Goal: Check status: Check status

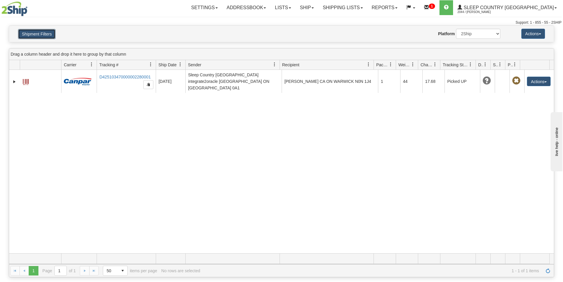
click at [47, 34] on button "Shipment Filters" at bounding box center [37, 34] width 38 height 10
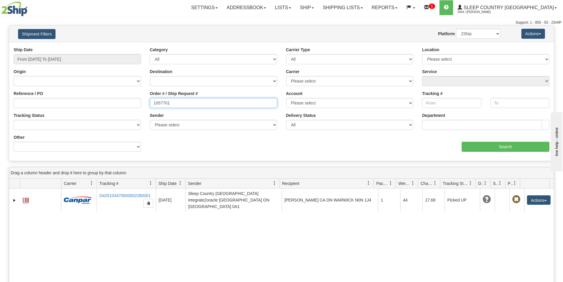
drag, startPoint x: 169, startPoint y: 102, endPoint x: 140, endPoint y: 101, distance: 28.7
click at [140, 47] on div "Reference / PO Order # / Ship Request # 1057701 Account Please select [GEOGRAPH…" at bounding box center [281, 47] width 545 height 0
paste input "5499"
type input "1055499"
click at [77, 61] on input "From [DATE] To [DATE]" at bounding box center [77, 59] width 127 height 10
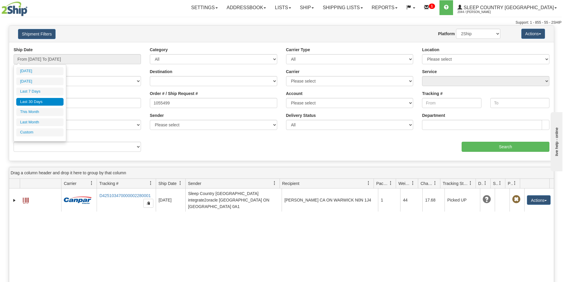
click at [50, 103] on li "Last 30 Days" at bounding box center [39, 102] width 47 height 8
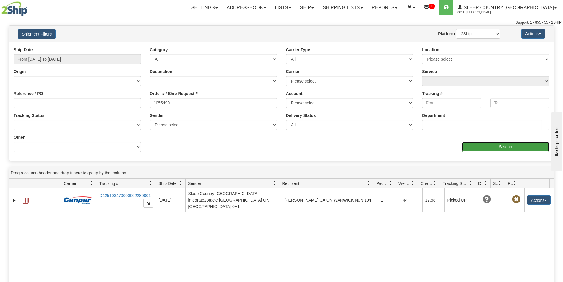
click at [509, 144] on input "Search" at bounding box center [506, 147] width 88 height 10
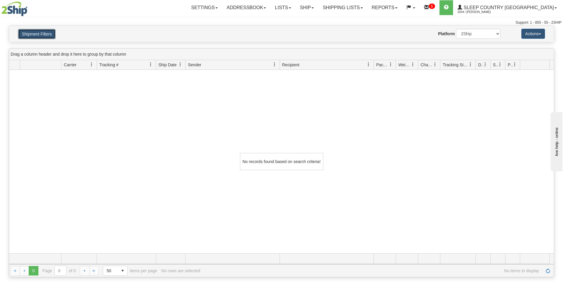
click at [35, 31] on button "Shipment Filters" at bounding box center [37, 34] width 38 height 10
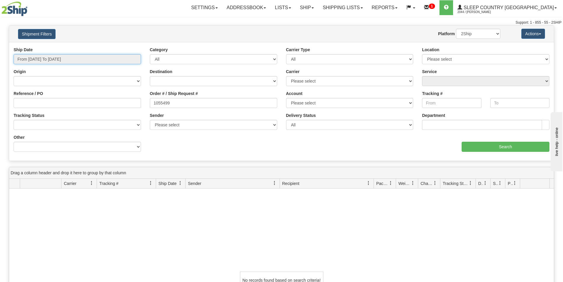
drag, startPoint x: 82, startPoint y: 61, endPoint x: 70, endPoint y: 78, distance: 21.3
click at [82, 60] on input "From [DATE] To [DATE]" at bounding box center [77, 59] width 127 height 10
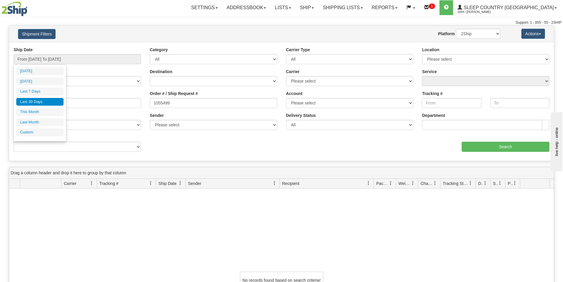
click at [43, 101] on li "Last 30 Days" at bounding box center [39, 102] width 47 height 8
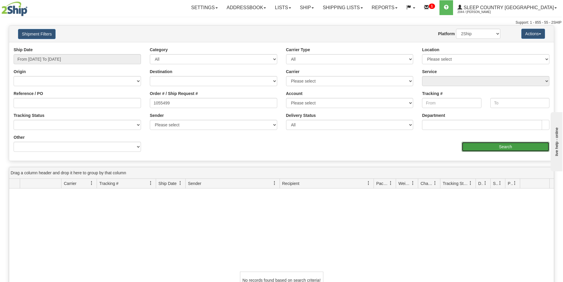
click at [517, 149] on input "Search" at bounding box center [506, 147] width 88 height 10
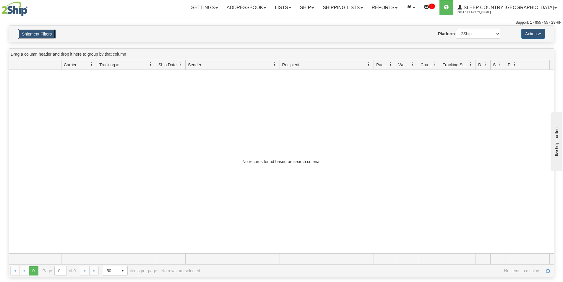
click at [49, 31] on button "Shipment Filters" at bounding box center [37, 34] width 38 height 10
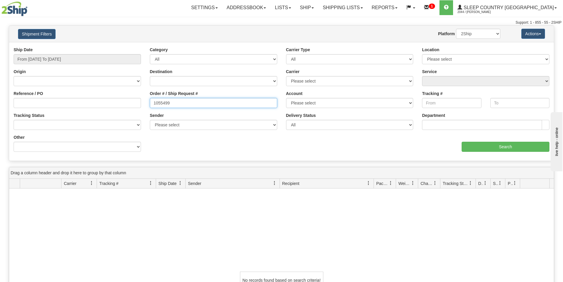
click at [174, 104] on input "1055499" at bounding box center [213, 103] width 127 height 10
drag, startPoint x: 171, startPoint y: 102, endPoint x: 151, endPoint y: 102, distance: 19.8
click at [151, 102] on input "1055499" at bounding box center [213, 103] width 127 height 10
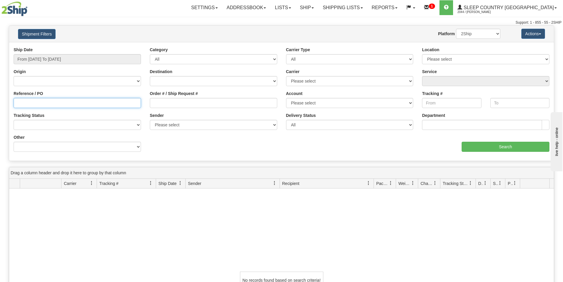
paste input "1055499"
drag, startPoint x: 96, startPoint y: 103, endPoint x: 33, endPoint y: 106, distance: 63.6
click at [96, 103] on input "Reference / PO" at bounding box center [77, 103] width 127 height 10
type input "1055499"
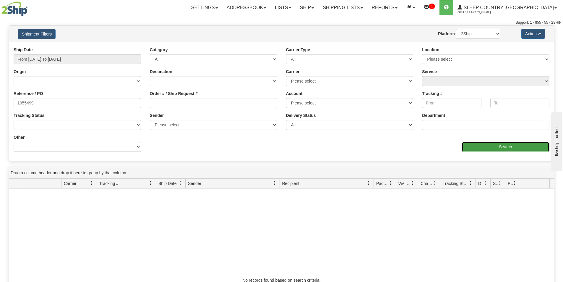
click at [505, 147] on input "Search" at bounding box center [506, 147] width 88 height 10
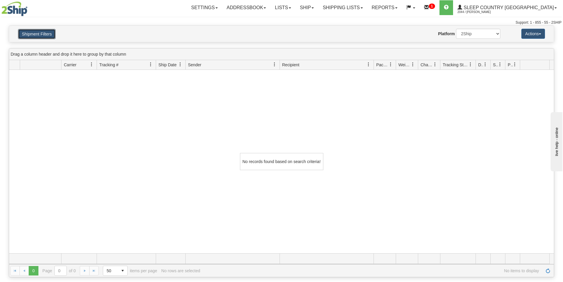
drag, startPoint x: 46, startPoint y: 33, endPoint x: 165, endPoint y: 119, distance: 147.1
click at [45, 34] on button "Shipment Filters" at bounding box center [37, 34] width 38 height 10
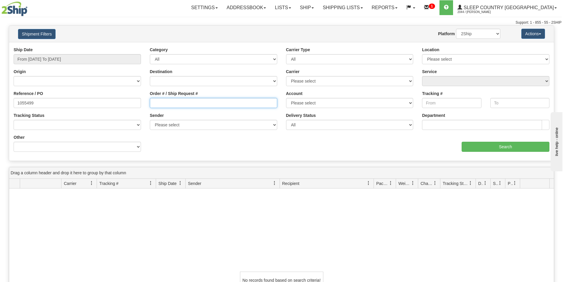
click at [156, 99] on input "Order # / Ship Request #" at bounding box center [213, 103] width 127 height 10
paste input "1057682"
type input "1057682"
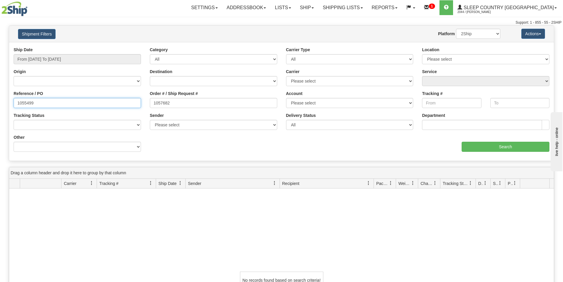
drag, startPoint x: 18, startPoint y: 101, endPoint x: -89, endPoint y: 99, distance: 107.0
click at [0, 99] on html "Upgrade Account Cancel Toggle navigation Settings New Senders" at bounding box center [281, 141] width 563 height 282
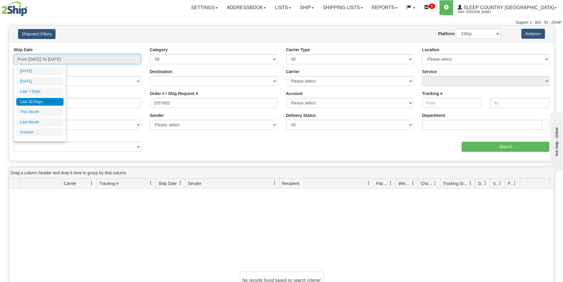
click at [88, 56] on input "From [DATE] To [DATE]" at bounding box center [77, 59] width 127 height 10
click at [55, 101] on li "Last 30 Days" at bounding box center [39, 102] width 47 height 8
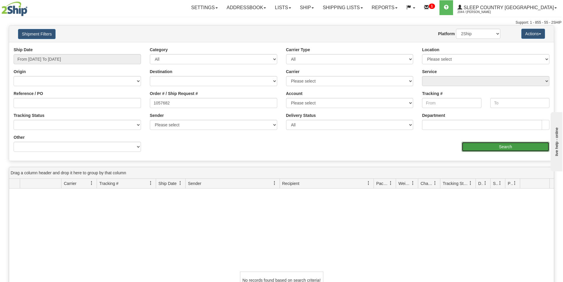
click at [501, 144] on input "Search" at bounding box center [506, 147] width 88 height 10
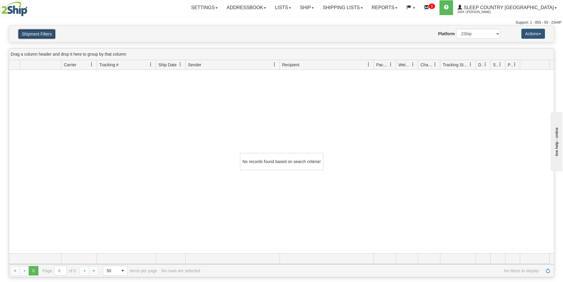
click at [48, 32] on button "Shipment Filters" at bounding box center [37, 34] width 38 height 10
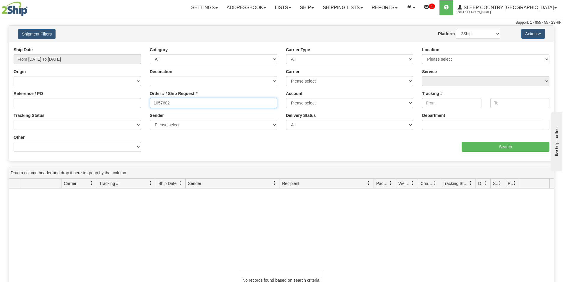
drag, startPoint x: 173, startPoint y: 101, endPoint x: 76, endPoint y: 101, distance: 97.0
click at [81, 47] on div "Reference / PO Order # / Ship Request # 1057682 Account Please select [GEOGRAPH…" at bounding box center [281, 47] width 545 height 0
click at [258, 244] on div "No records found based on search criteria!" at bounding box center [281, 279] width 545 height 183
